Goal: Navigation & Orientation: Find specific page/section

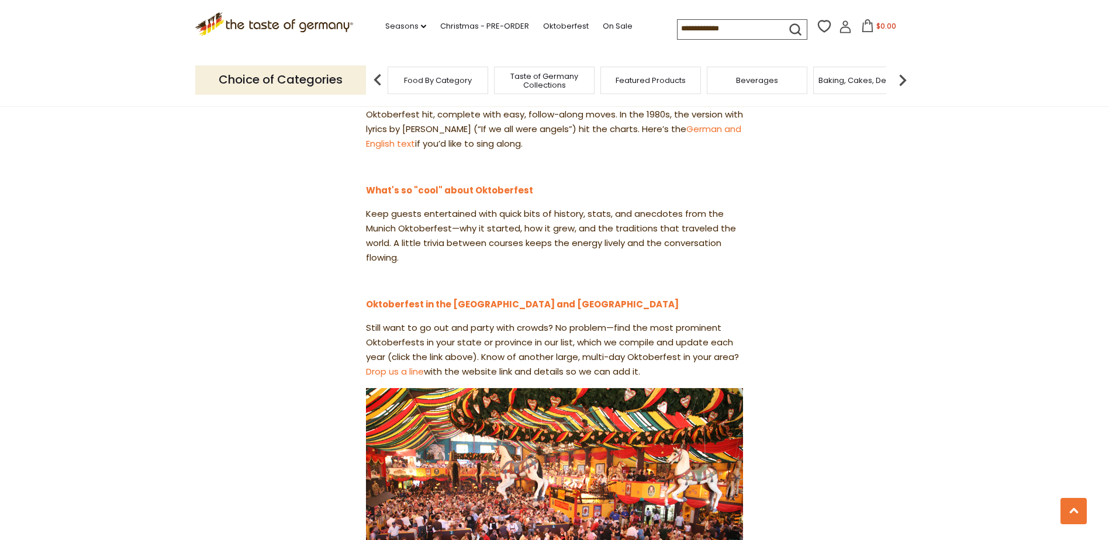
scroll to position [1520, 0]
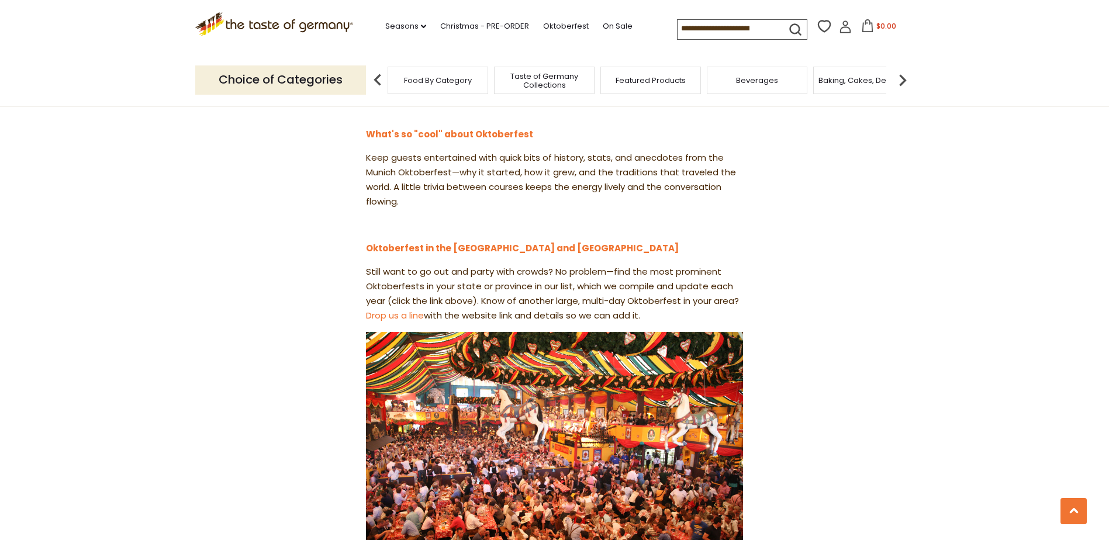
scroll to position [1579, 0]
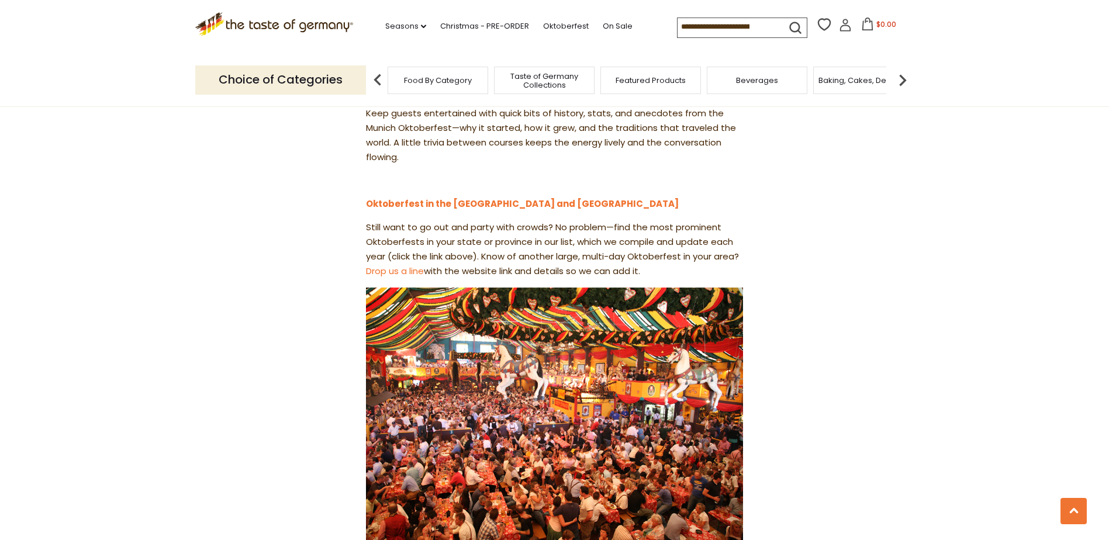
click at [444, 89] on div "Food By Category" at bounding box center [438, 80] width 101 height 27
click at [324, 80] on p "Choice of Categories" at bounding box center [280, 79] width 171 height 29
click at [376, 76] on img at bounding box center [377, 79] width 23 height 23
click at [433, 79] on span "Food By Category" at bounding box center [438, 80] width 68 height 9
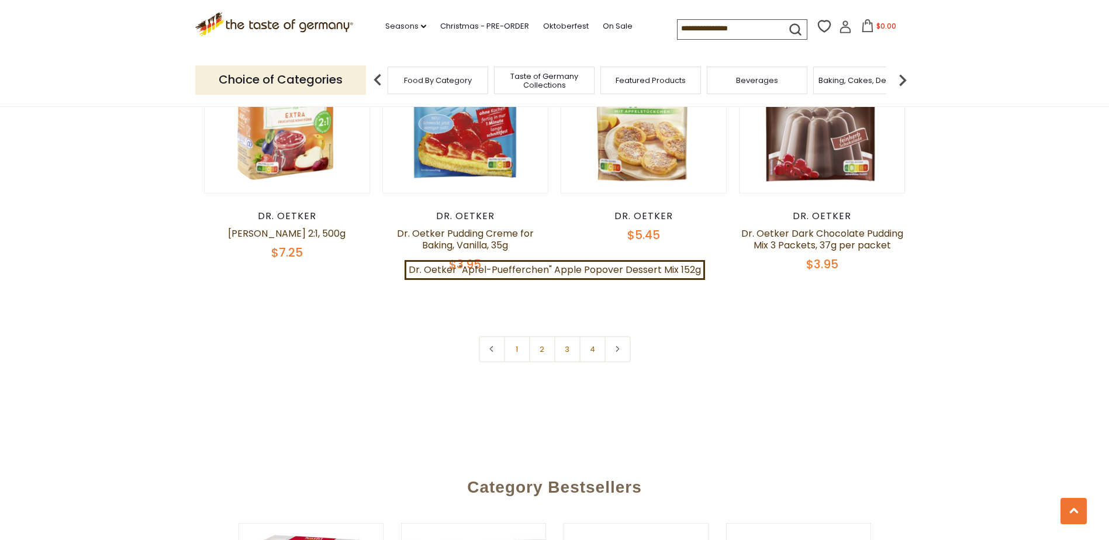
scroll to position [2456, 0]
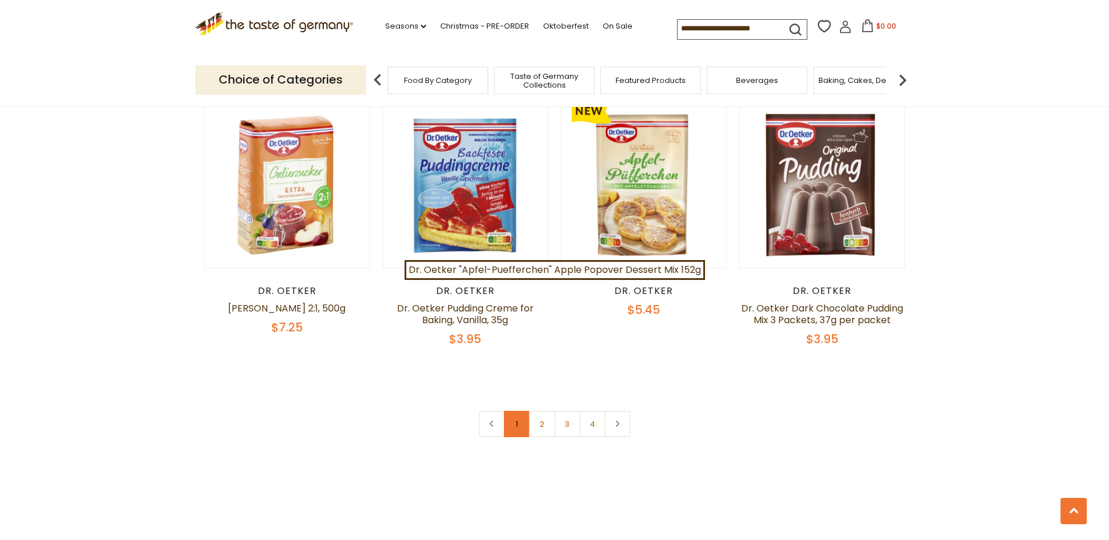
click at [524, 412] on link "1" at bounding box center [517, 424] width 26 height 26
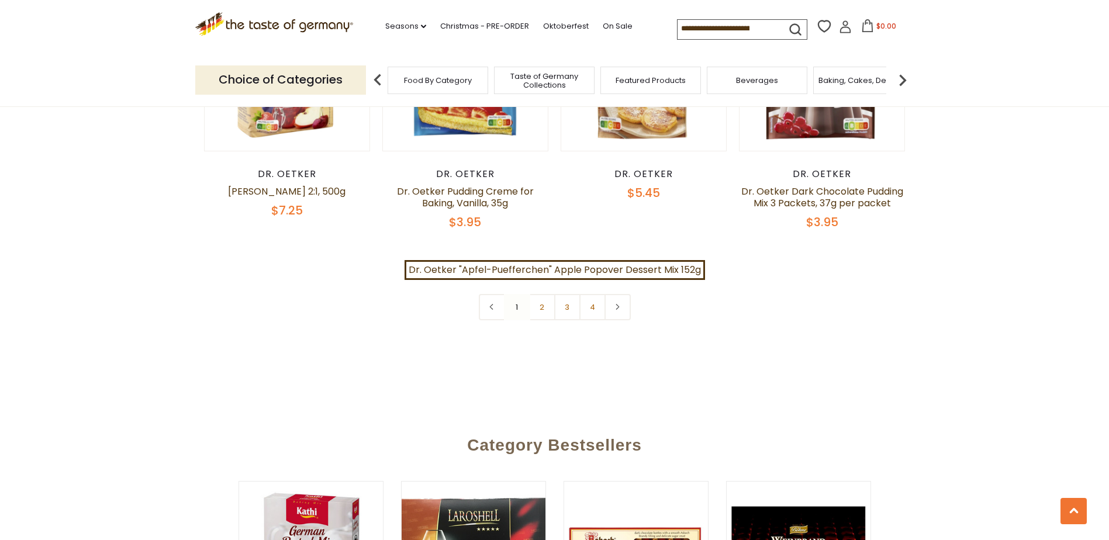
scroll to position [2580, 0]
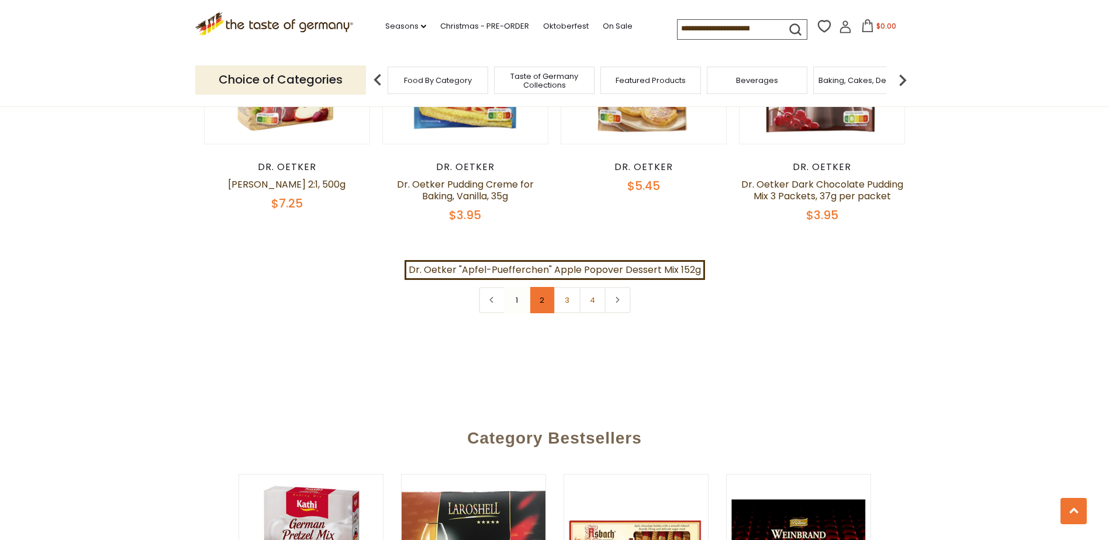
click at [543, 288] on link "2" at bounding box center [542, 300] width 26 height 26
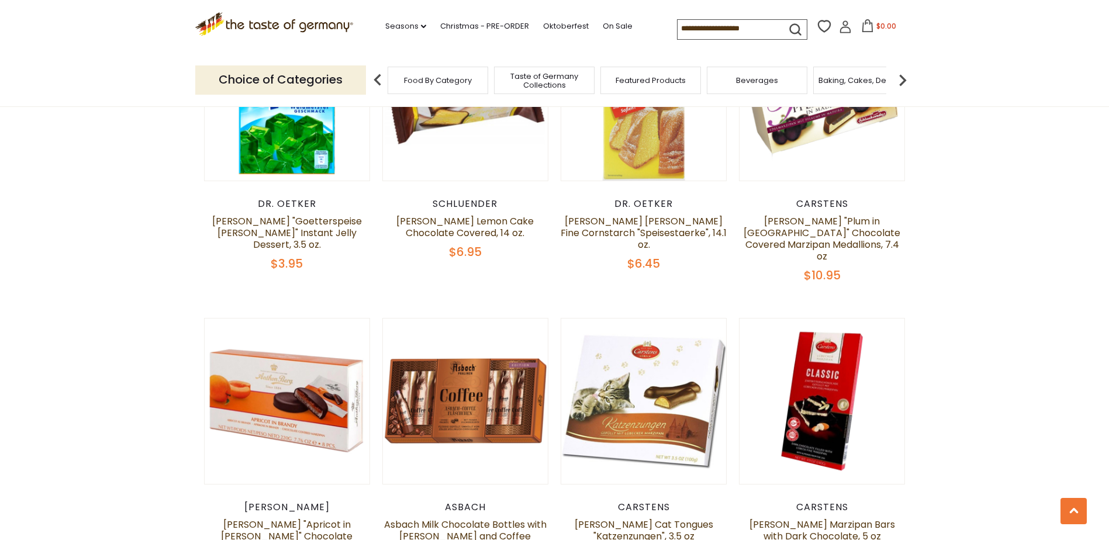
scroll to position [2287, 0]
